Goal: Transaction & Acquisition: Purchase product/service

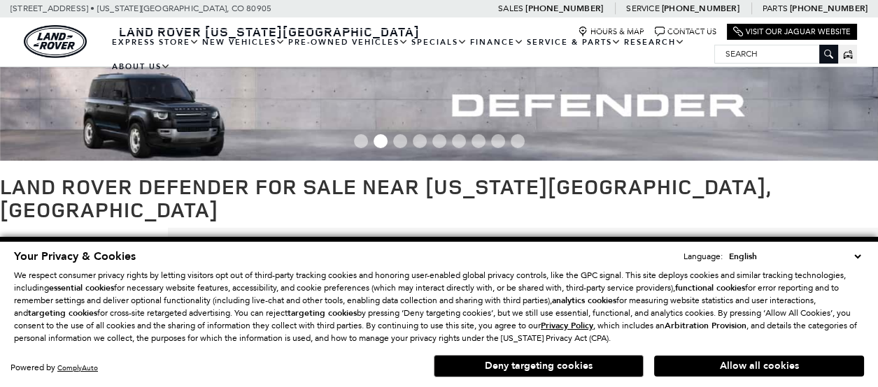
click at [699, 185] on h1 "Land Rover Defender for Sale near [US_STATE][GEOGRAPHIC_DATA], [GEOGRAPHIC_DATA]" at bounding box center [439, 198] width 878 height 46
click at [562, 365] on button "Deny targeting cookies" at bounding box center [539, 366] width 210 height 22
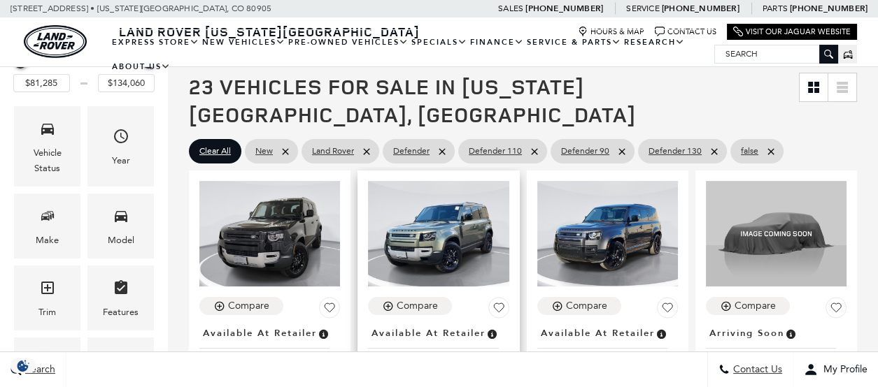
scroll to position [280, 0]
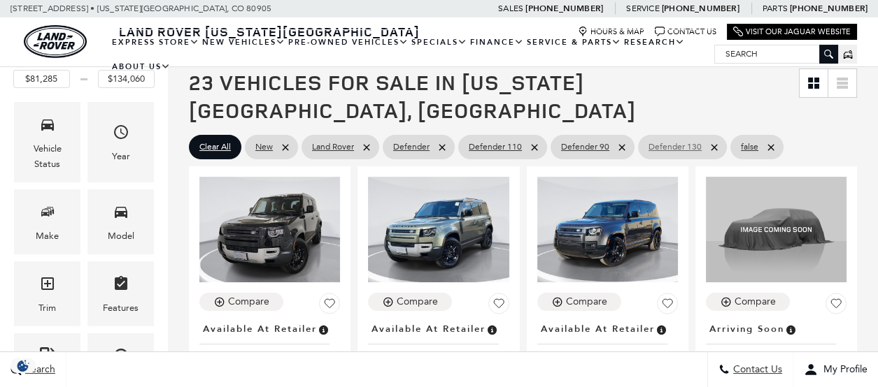
click at [662, 138] on span "Defender 130" at bounding box center [674, 146] width 53 height 17
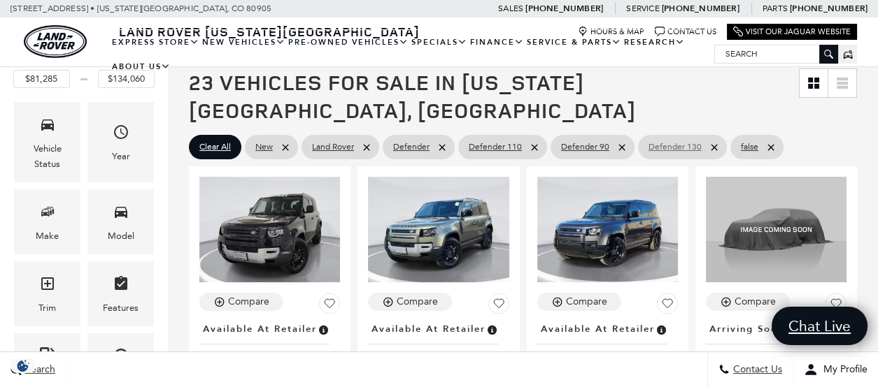
type input "$124,545"
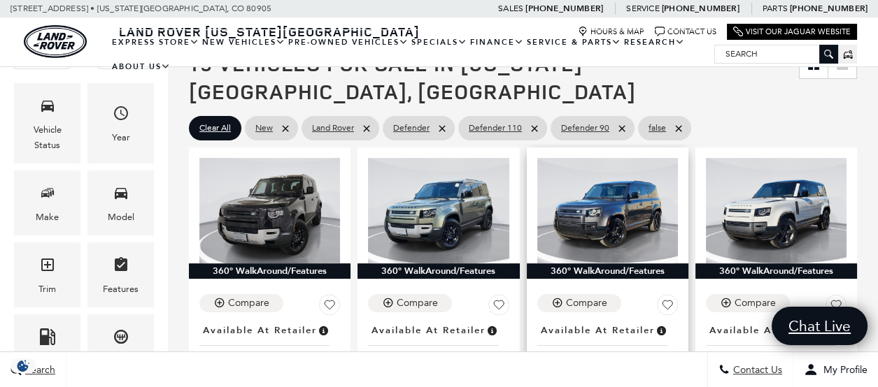
scroll to position [210, 0]
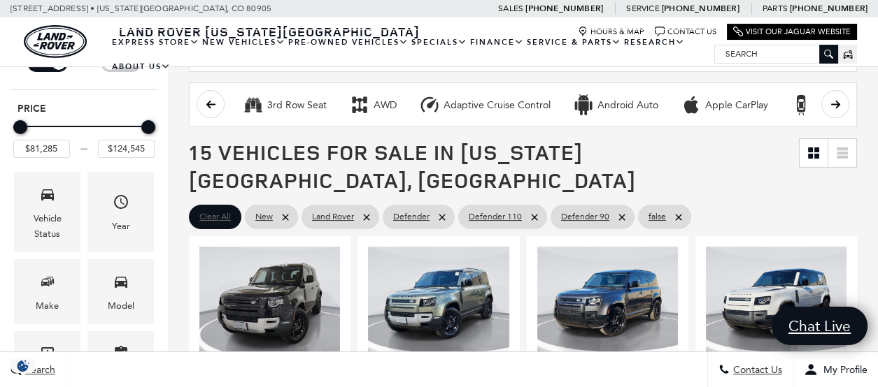
click at [208, 208] on span "Clear All" at bounding box center [214, 216] width 31 height 17
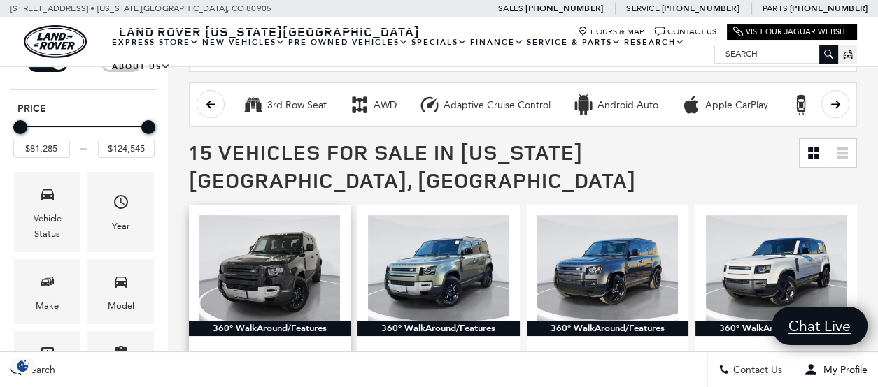
type input "$20,131"
type input "$160,345"
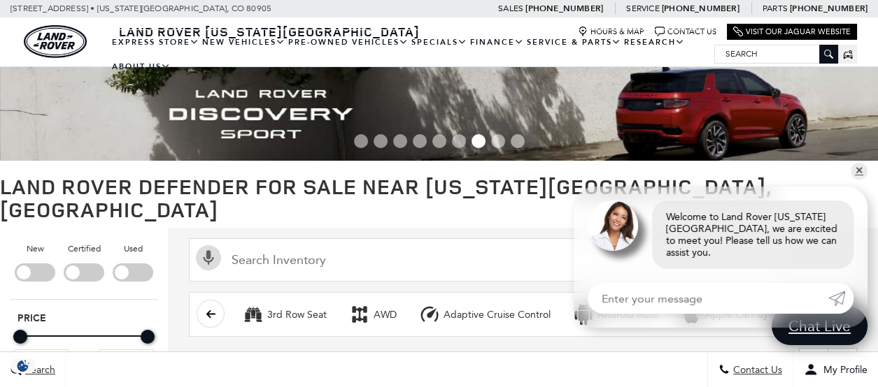
scroll to position [210, 0]
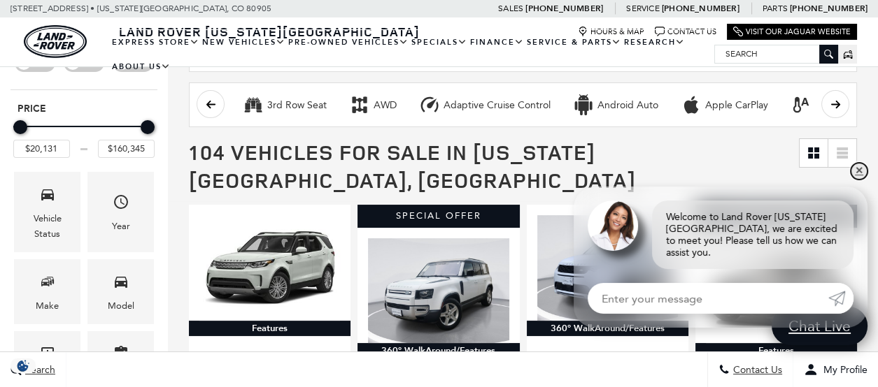
click at [862, 180] on link "✕" at bounding box center [858, 171] width 17 height 17
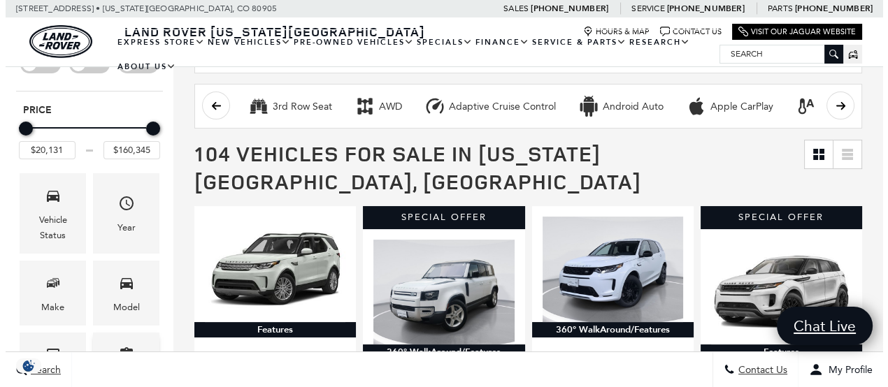
scroll to position [280, 0]
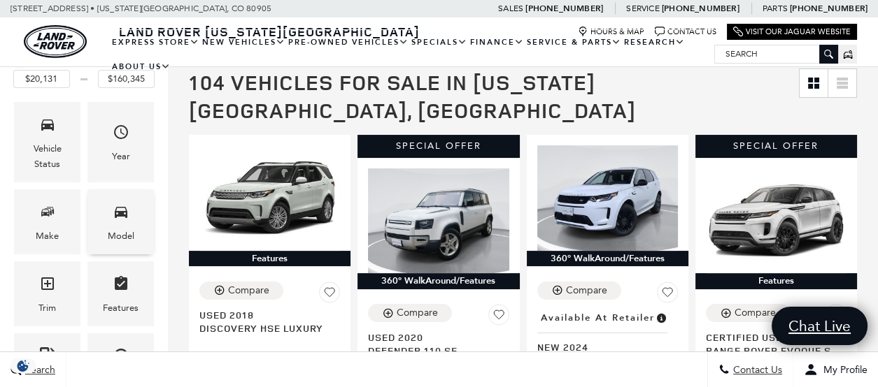
click at [115, 200] on span "Model" at bounding box center [121, 214] width 17 height 29
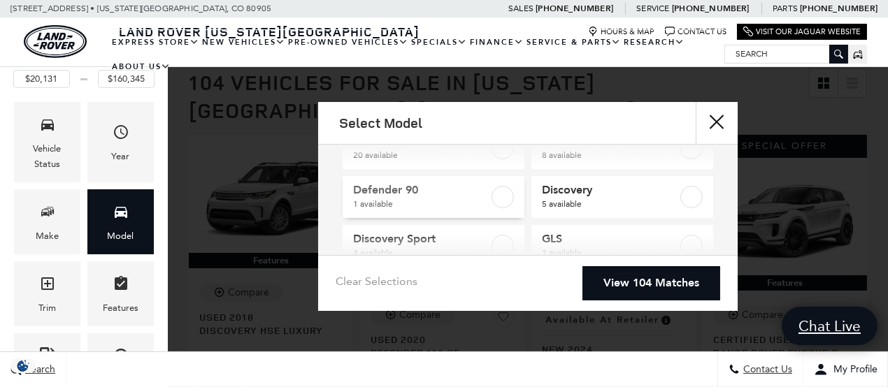
scroll to position [69, 0]
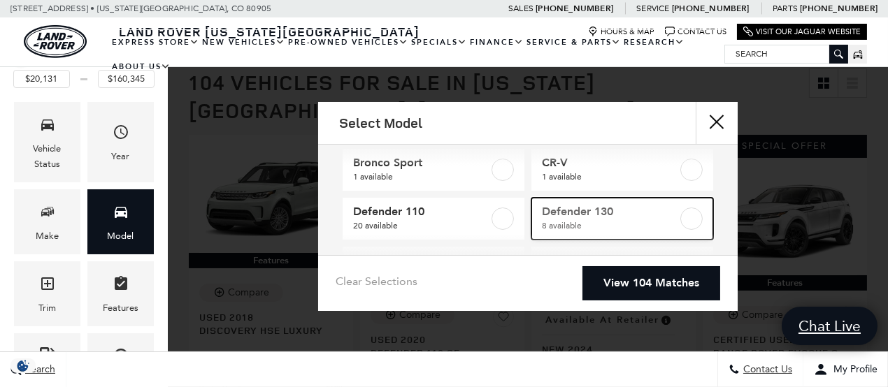
click at [680, 219] on label at bounding box center [691, 219] width 22 height 22
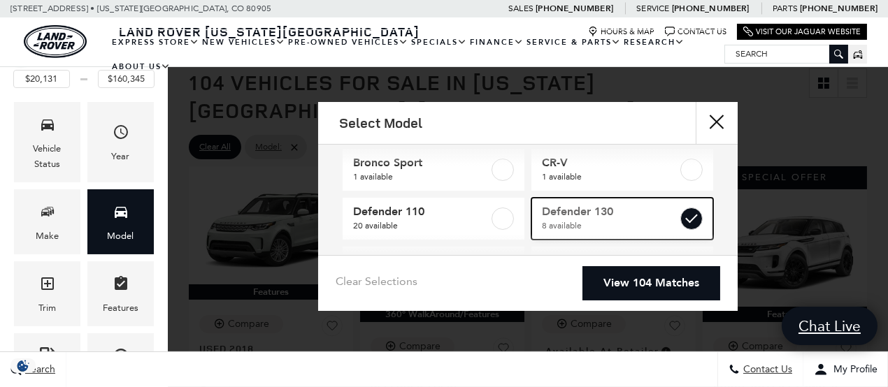
type input "$84,879"
type input "$134,060"
checkbox input "true"
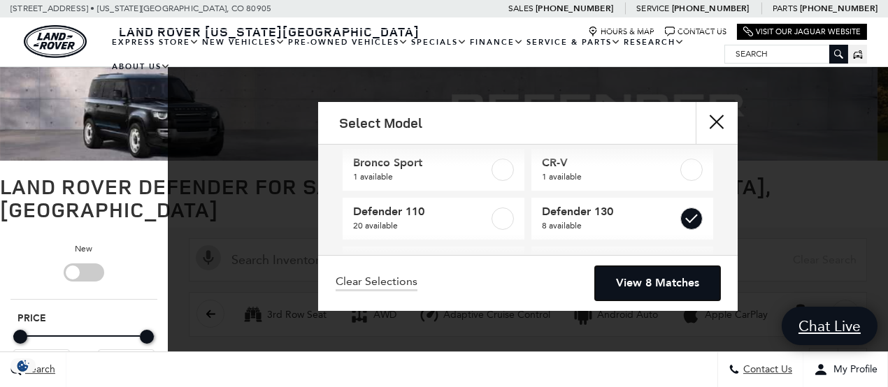
click at [669, 288] on link "View 8 Matches" at bounding box center [657, 283] width 125 height 34
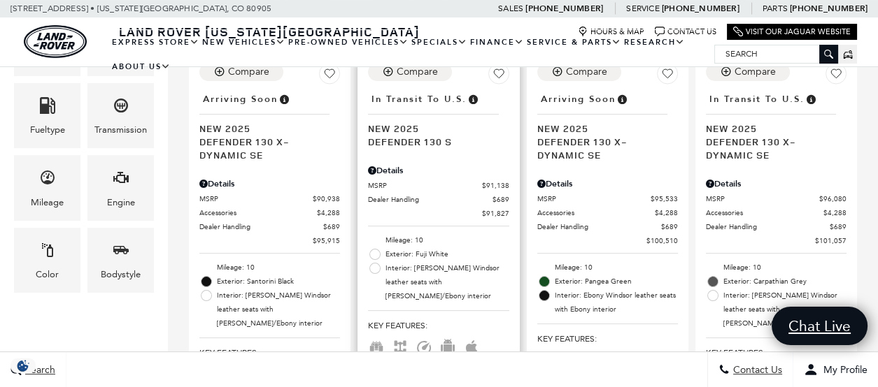
scroll to position [629, 0]
